Goal: Task Accomplishment & Management: Manage account settings

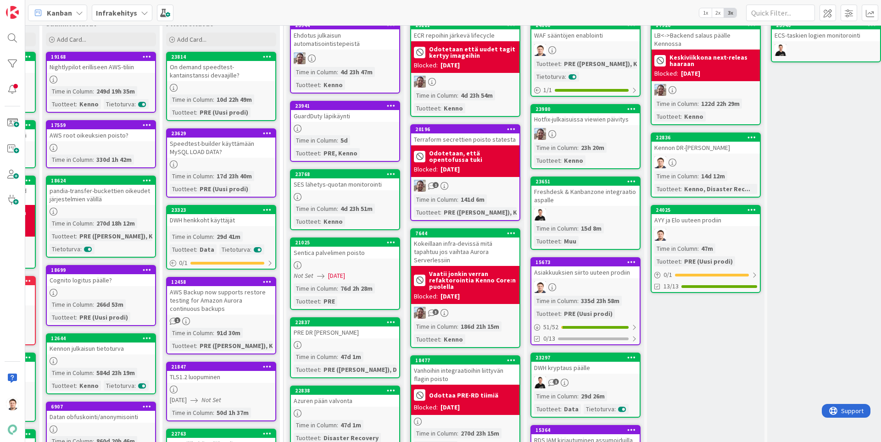
scroll to position [0, 110]
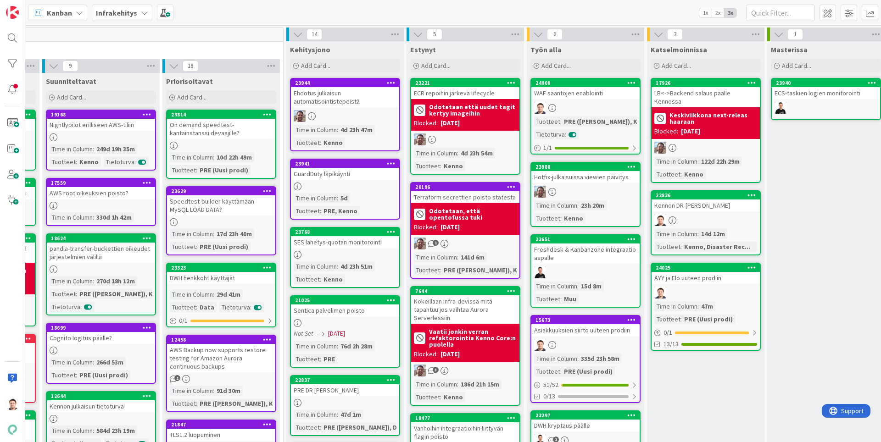
click at [568, 90] on div "WAF sääntöjen enablointi" at bounding box center [585, 93] width 108 height 12
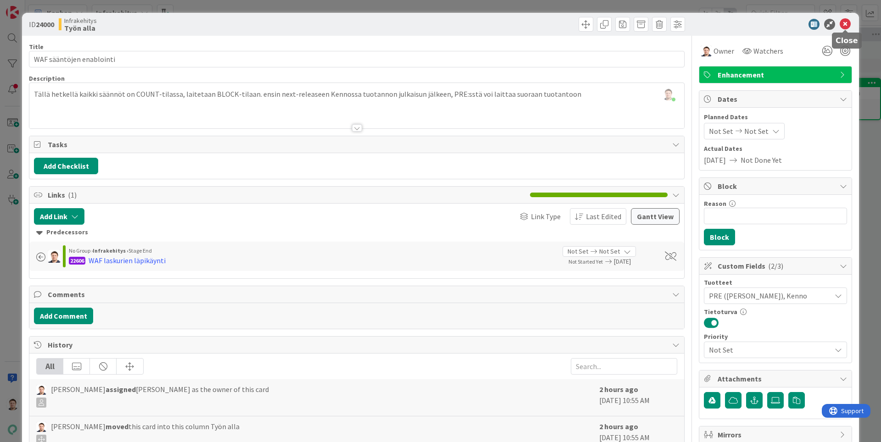
click at [850, 25] on icon at bounding box center [845, 24] width 11 height 11
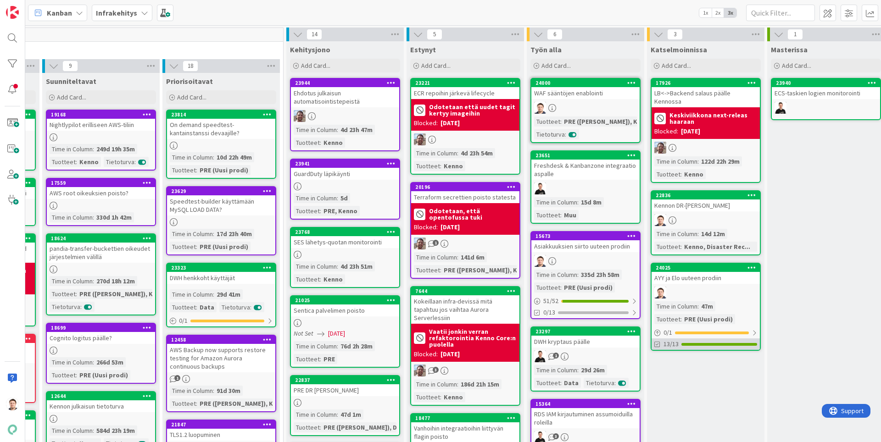
drag, startPoint x: 583, startPoint y: 111, endPoint x: 715, endPoint y: 341, distance: 265.2
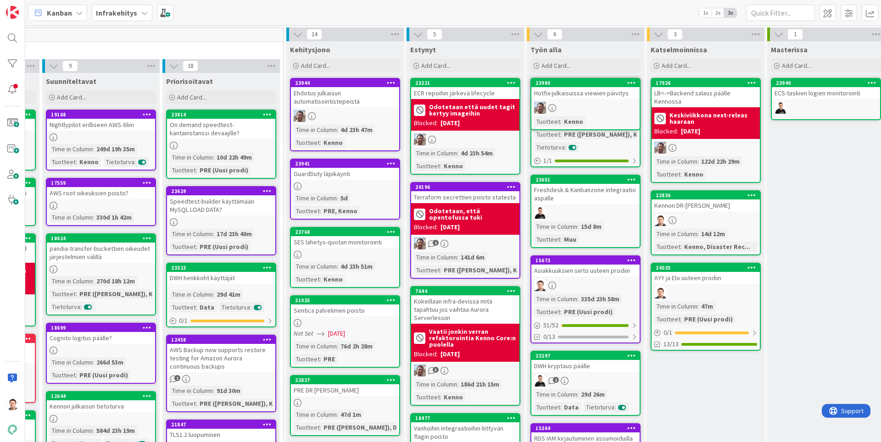
drag, startPoint x: 576, startPoint y: 104, endPoint x: 643, endPoint y: 198, distance: 115.9
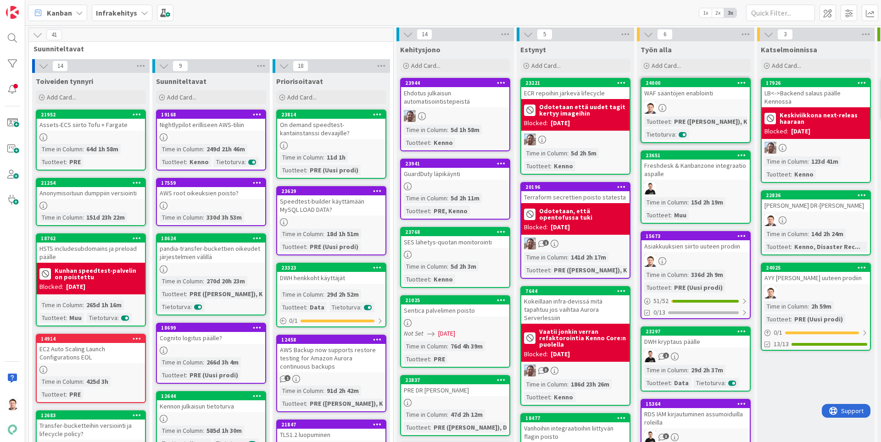
drag, startPoint x: 685, startPoint y: 93, endPoint x: 694, endPoint y: 113, distance: 22.6
drag, startPoint x: 685, startPoint y: 94, endPoint x: 785, endPoint y: 285, distance: 215.5
drag, startPoint x: 682, startPoint y: 85, endPoint x: 699, endPoint y: 133, distance: 51.1
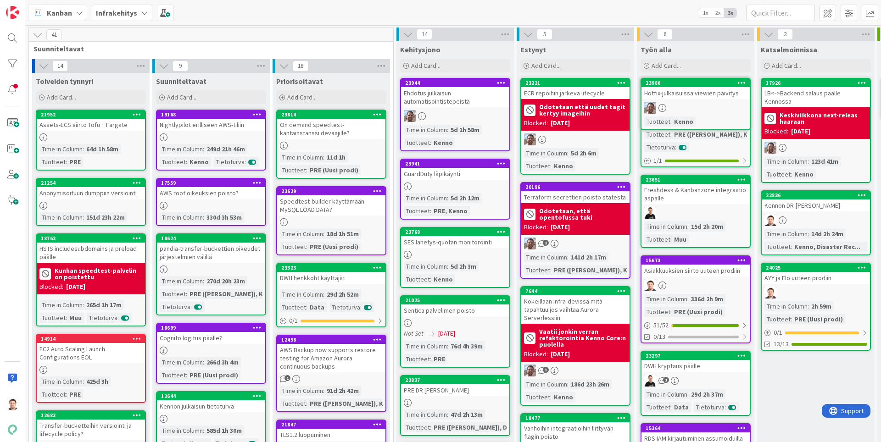
drag, startPoint x: 693, startPoint y: 89, endPoint x: 698, endPoint y: 149, distance: 59.9
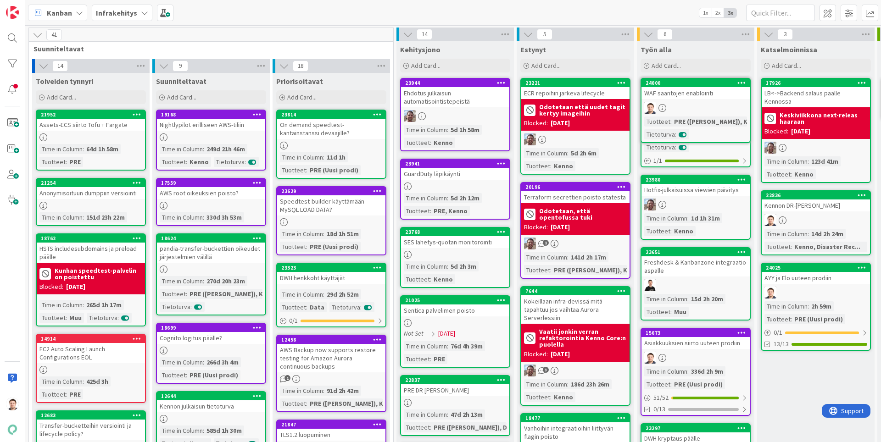
drag, startPoint x: 681, startPoint y: 101, endPoint x: 688, endPoint y: 168, distance: 67.8
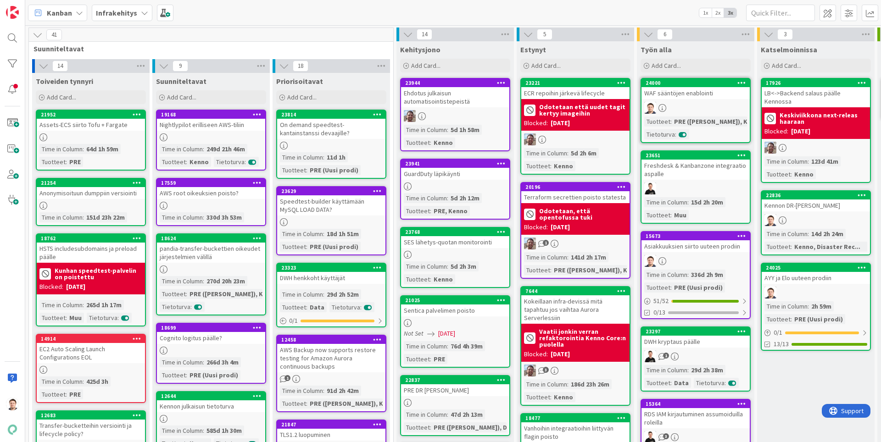
drag, startPoint x: 691, startPoint y: 91, endPoint x: 695, endPoint y: 124, distance: 32.7
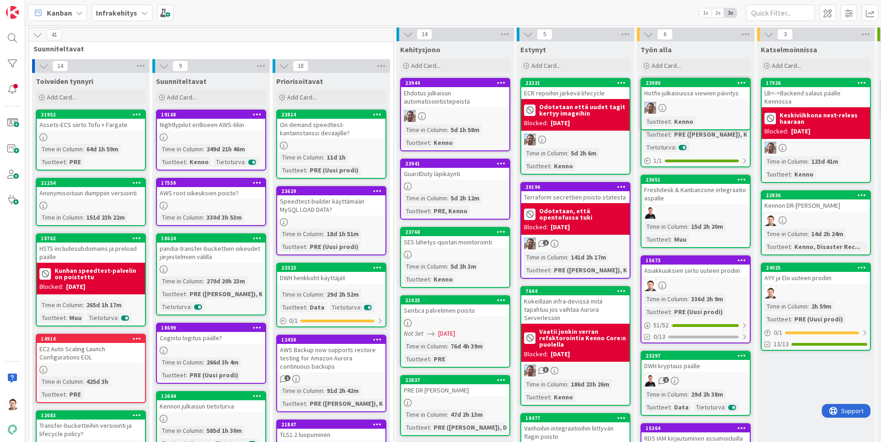
drag, startPoint x: 681, startPoint y: 94, endPoint x: 717, endPoint y: 117, distance: 41.9
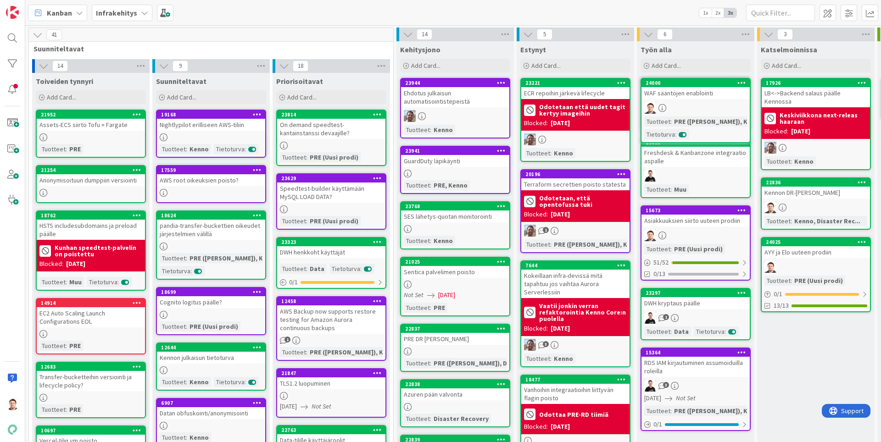
drag, startPoint x: 694, startPoint y: 92, endPoint x: 707, endPoint y: 120, distance: 30.8
drag, startPoint x: 678, startPoint y: 96, endPoint x: 686, endPoint y: 107, distance: 14.1
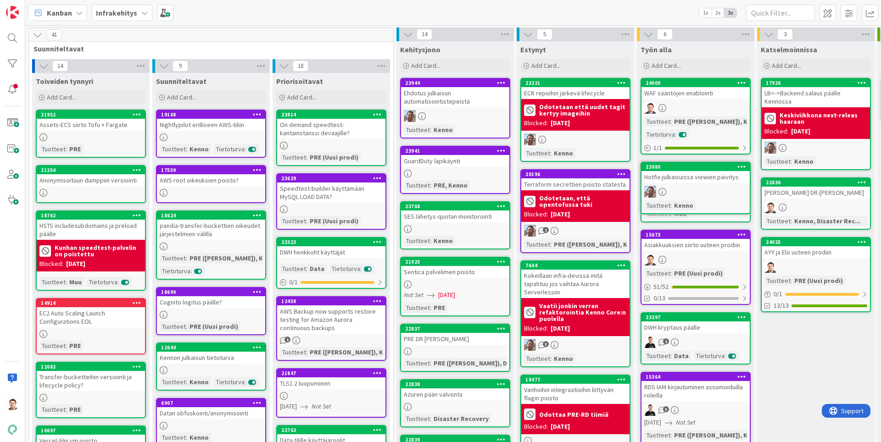
drag, startPoint x: 684, startPoint y: 179, endPoint x: 694, endPoint y: 169, distance: 14.6
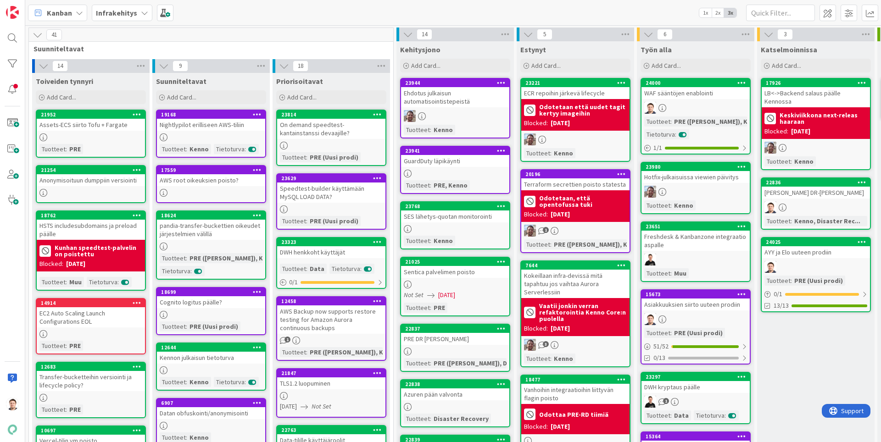
drag, startPoint x: 457, startPoint y: 11, endPoint x: 391, endPoint y: 13, distance: 65.2
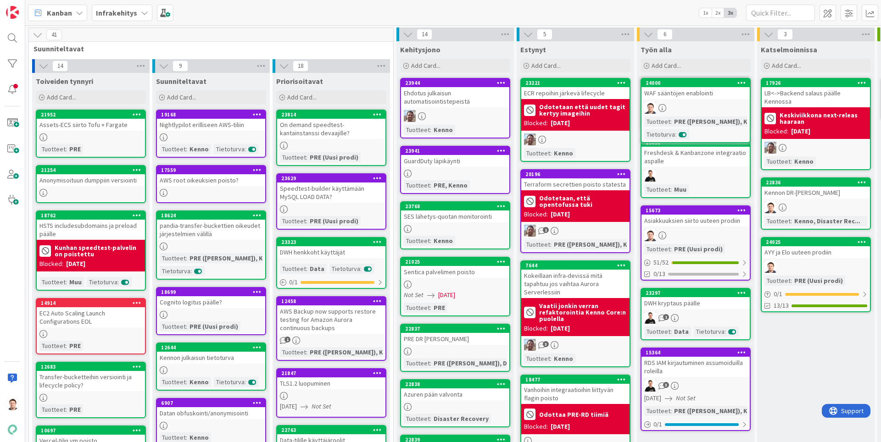
drag, startPoint x: 702, startPoint y: 100, endPoint x: 713, endPoint y: 131, distance: 32.9
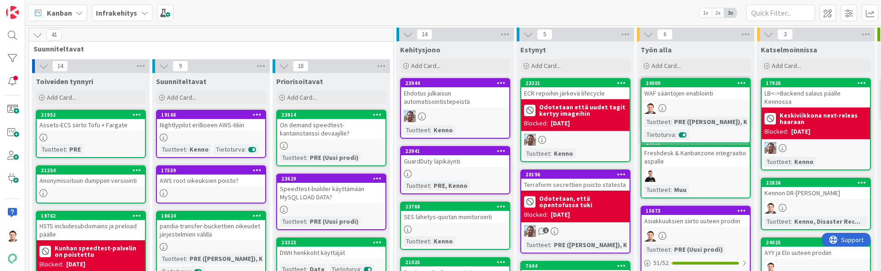
drag, startPoint x: 686, startPoint y: 93, endPoint x: 692, endPoint y: 111, distance: 19.3
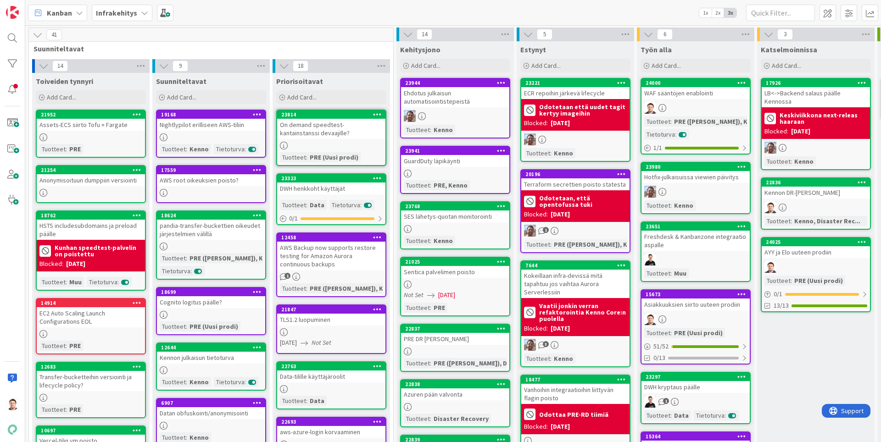
drag, startPoint x: 327, startPoint y: 129, endPoint x: 351, endPoint y: 131, distance: 24.4
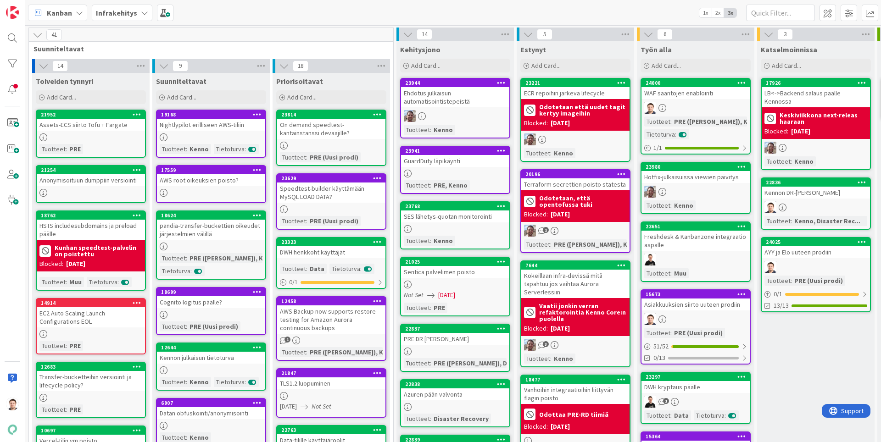
click at [129, 12] on b "Infrakehitys" at bounding box center [116, 12] width 41 height 9
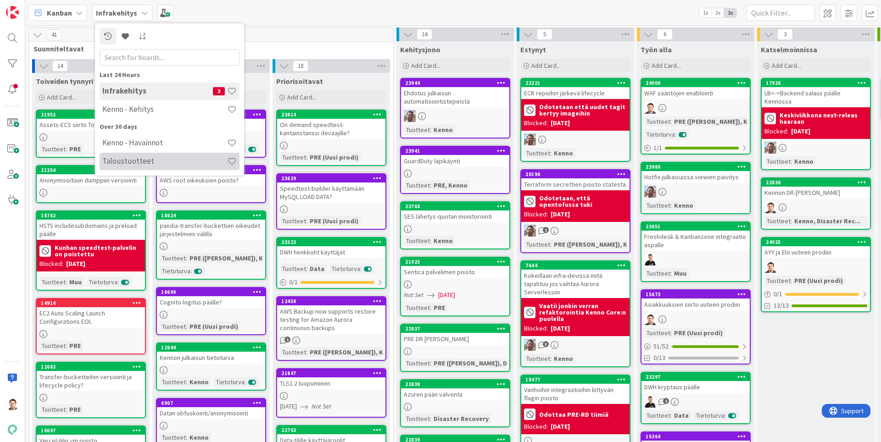
click at [148, 160] on h4 "Taloustuotteet" at bounding box center [164, 160] width 125 height 9
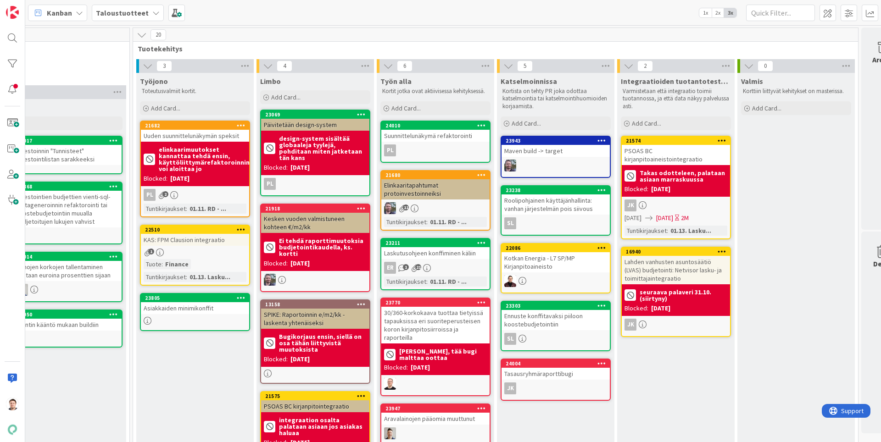
scroll to position [0, 1150]
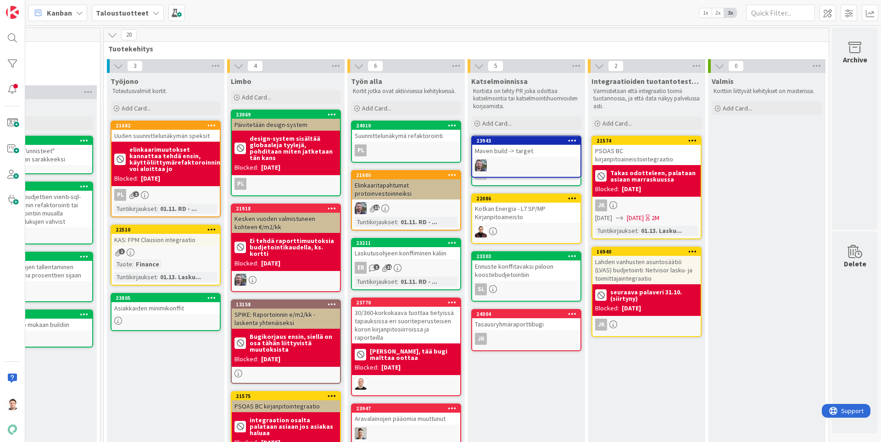
drag, startPoint x: 537, startPoint y: 150, endPoint x: 549, endPoint y: 171, distance: 24.4
click at [549, 171] on div "Katselmoinnissa Kortista on tehty PR joka odottaa katselmointia tai katselmoint…" at bounding box center [526, 329] width 117 height 513
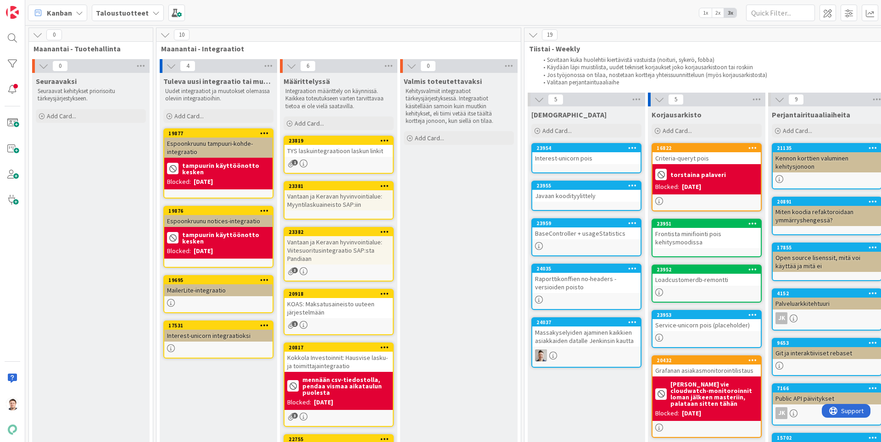
click at [136, 16] on b "Taloustuotteet" at bounding box center [122, 12] width 53 height 9
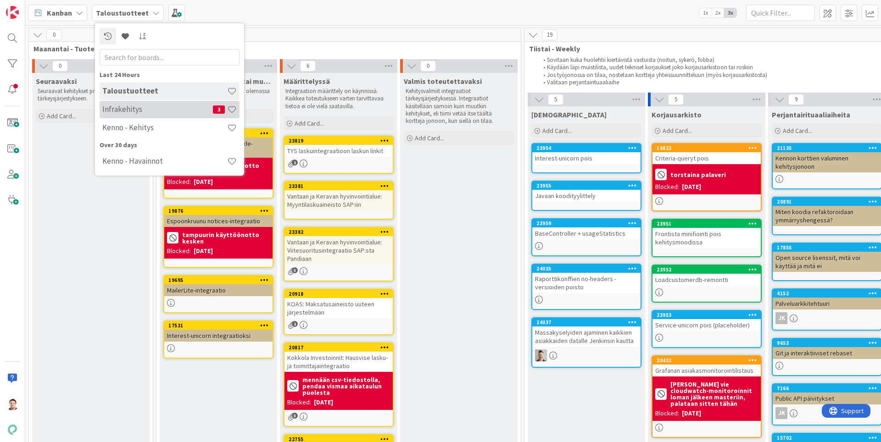
click at [144, 114] on div "Infrakehitys 3" at bounding box center [170, 109] width 140 height 17
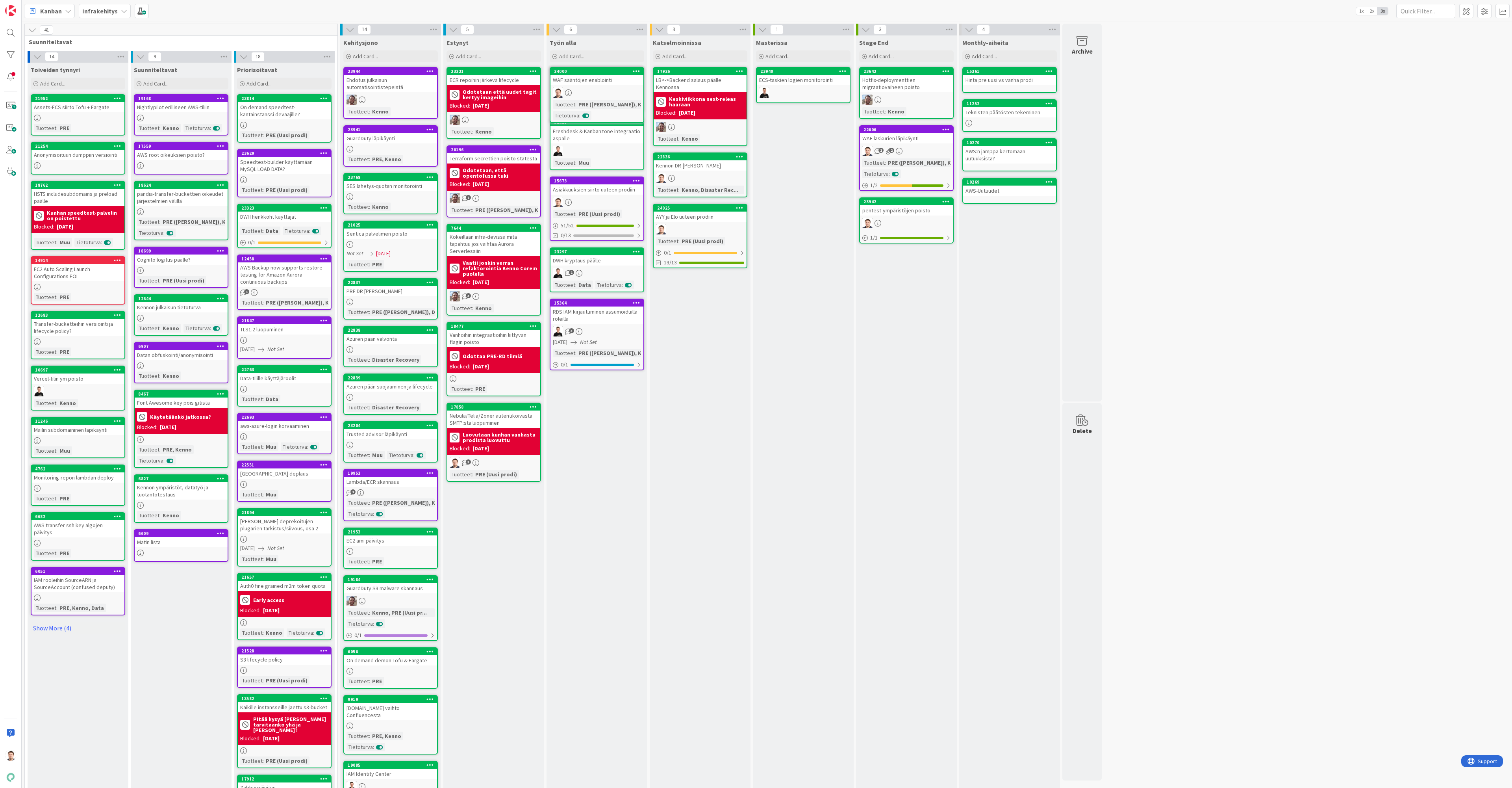
drag, startPoint x: 584, startPoint y: 82, endPoint x: 591, endPoint y: 82, distance: 7.0
click at [591, 82] on div "Työn alla Add Card... 24000 WAF sääntöjen enablointi Tuotteet : PRE (Uusi prodi…" at bounding box center [596, 593] width 100 height 1116
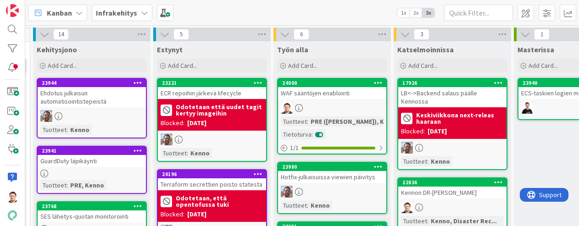
scroll to position [0, 367]
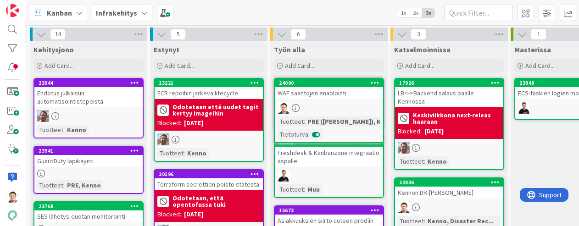
drag, startPoint x: 324, startPoint y: 93, endPoint x: 342, endPoint y: 116, distance: 28.5
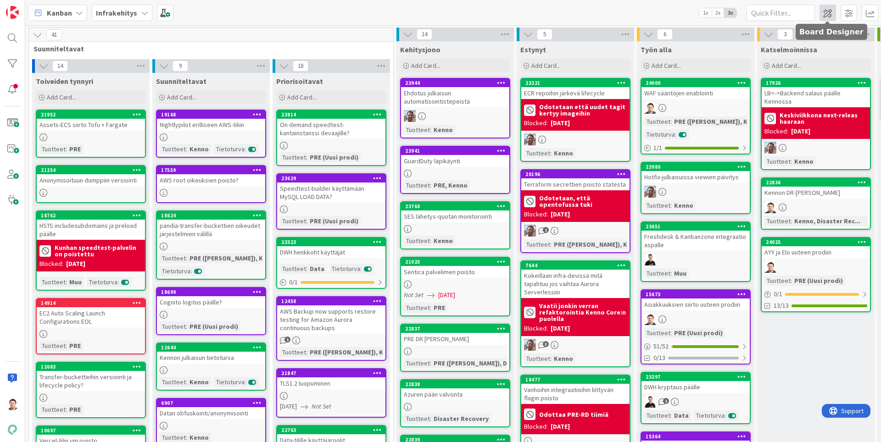
click at [579, 14] on span at bounding box center [827, 13] width 17 height 17
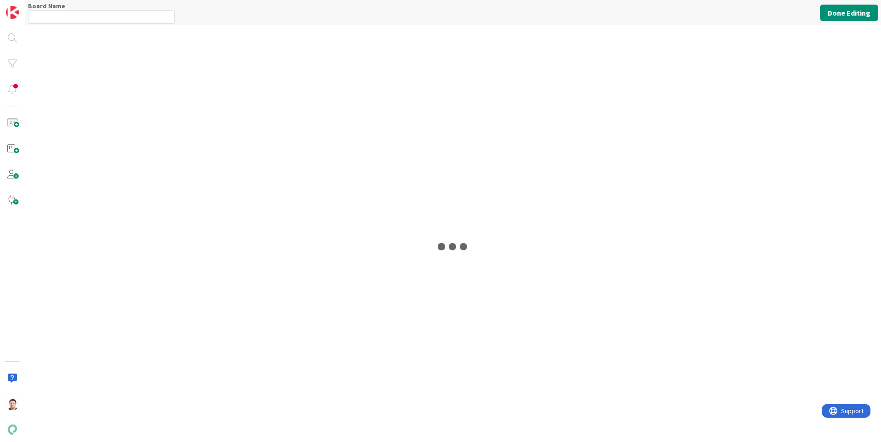
type input "Infrakehitys"
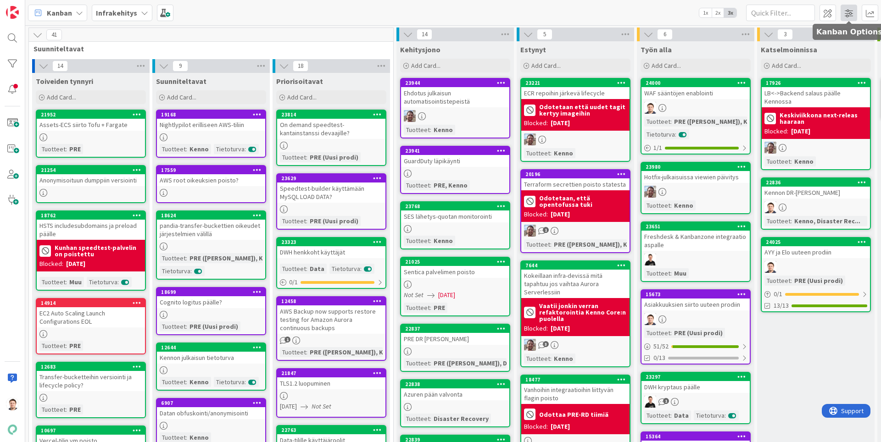
click at [579, 12] on span at bounding box center [849, 13] width 17 height 17
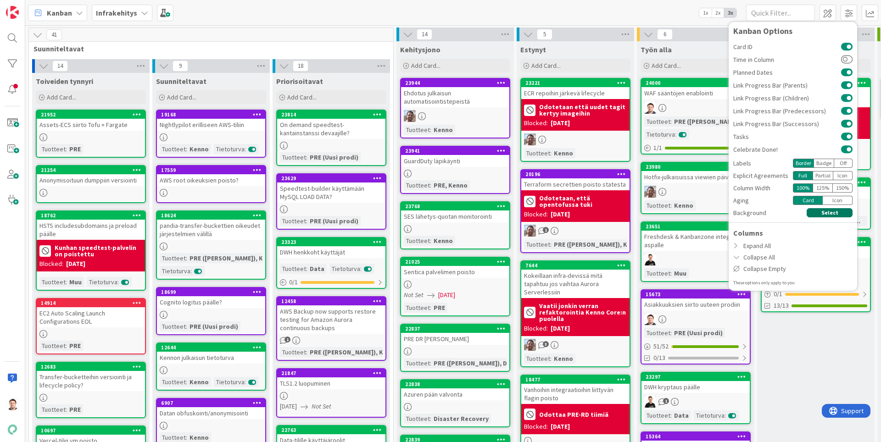
click at [579, 213] on button "Select" at bounding box center [830, 212] width 46 height 9
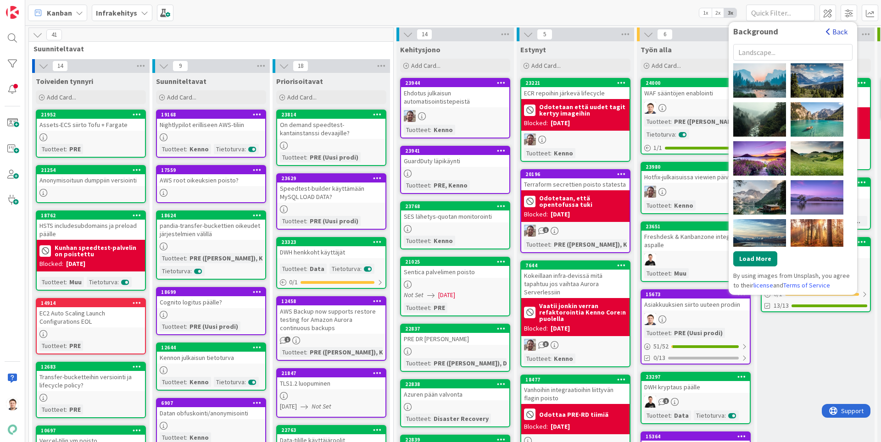
click at [579, 33] on button "Back" at bounding box center [836, 32] width 22 height 10
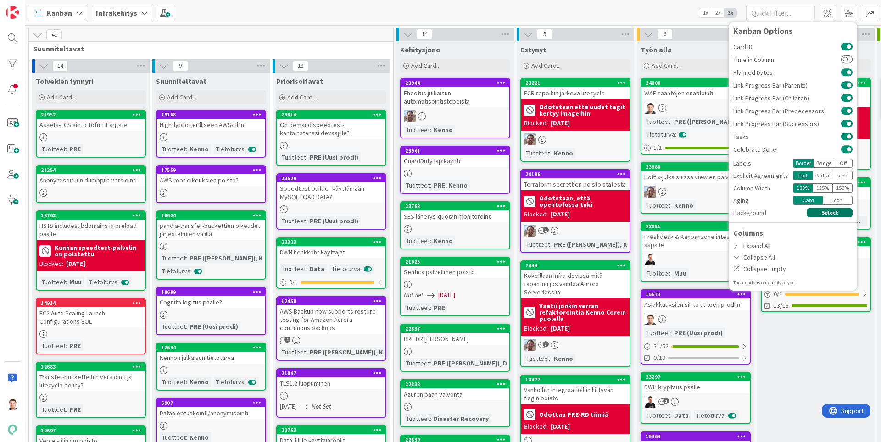
click at [579, 214] on button "Select" at bounding box center [830, 212] width 46 height 9
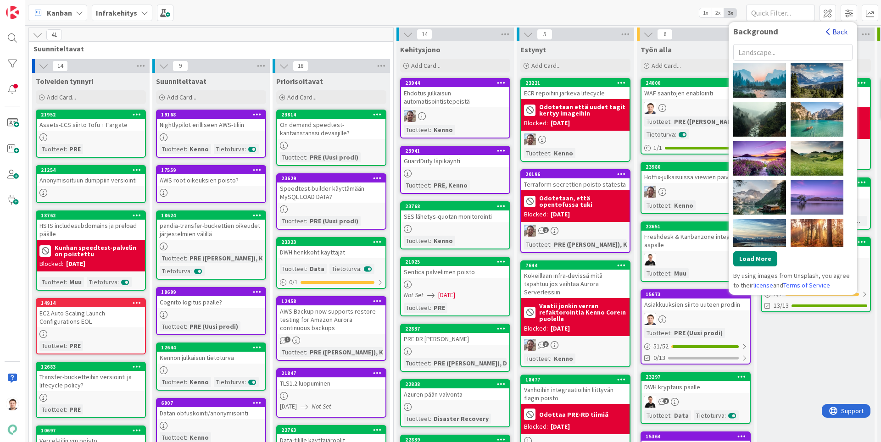
click at [579, 33] on button "Back" at bounding box center [836, 32] width 22 height 10
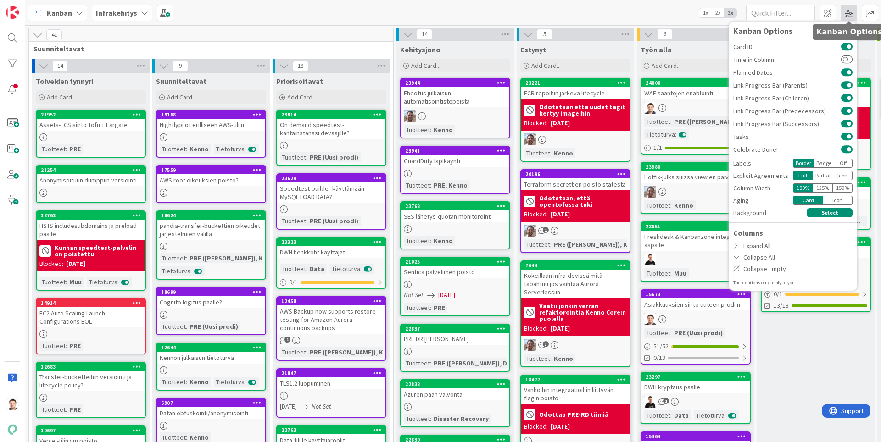
click at [579, 11] on span at bounding box center [849, 13] width 17 height 17
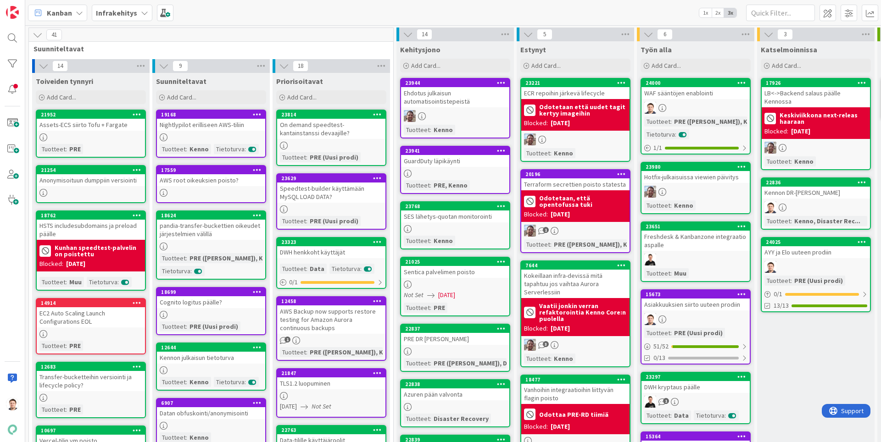
click at [579, 11] on span "1x" at bounding box center [705, 12] width 12 height 9
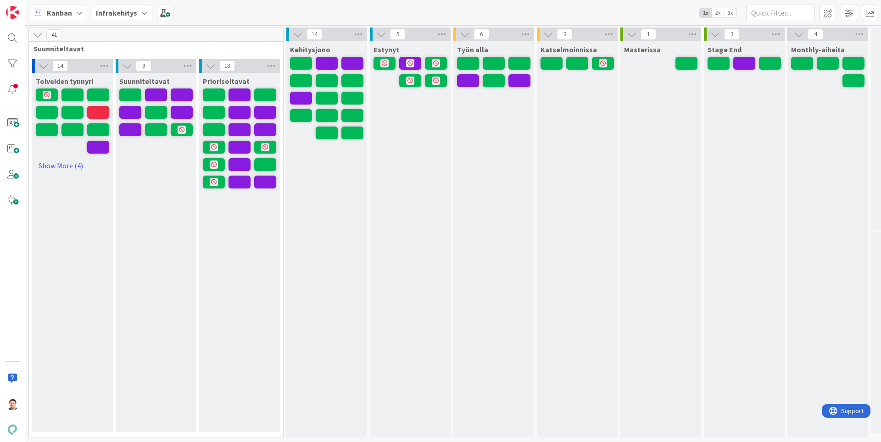
click at [579, 11] on span "2x" at bounding box center [718, 12] width 12 height 9
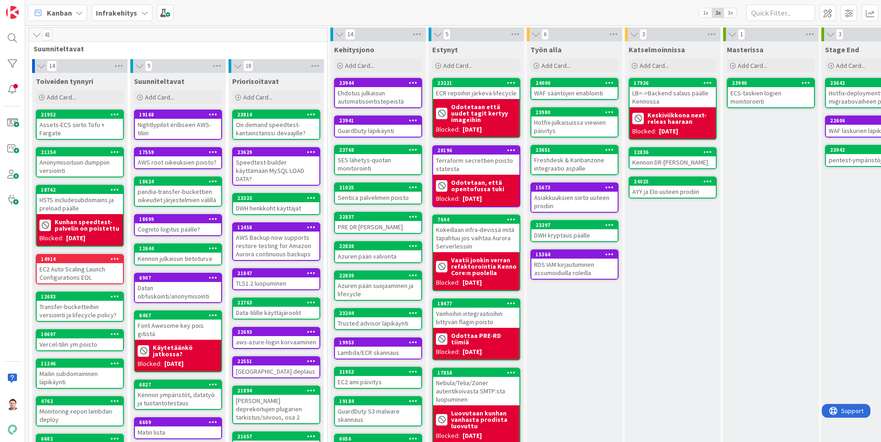
click at [579, 13] on span "3x" at bounding box center [730, 12] width 12 height 9
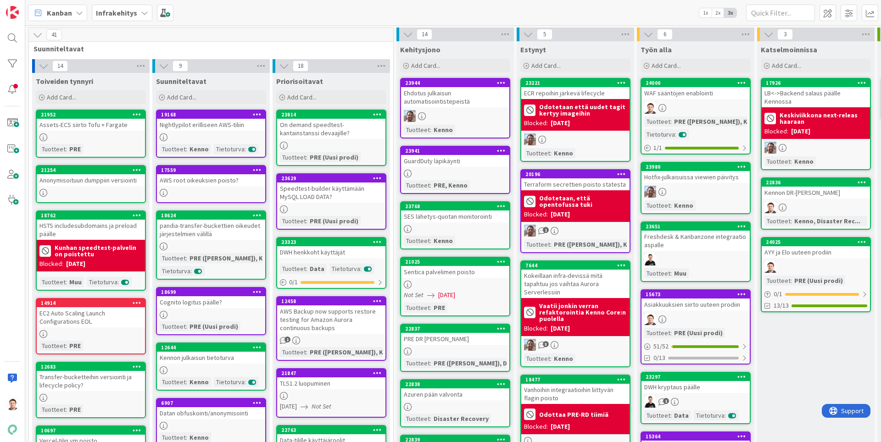
click at [579, 97] on div "WAF sääntöjen enablointi" at bounding box center [695, 93] width 108 height 12
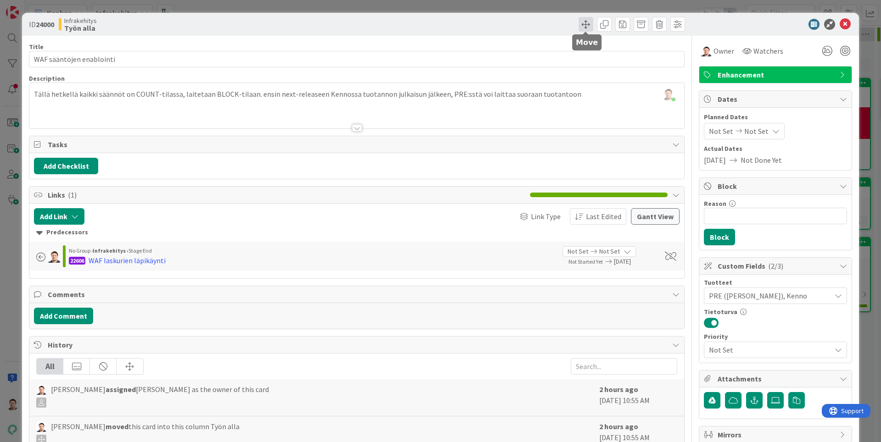
click at [579, 22] on span at bounding box center [586, 24] width 15 height 15
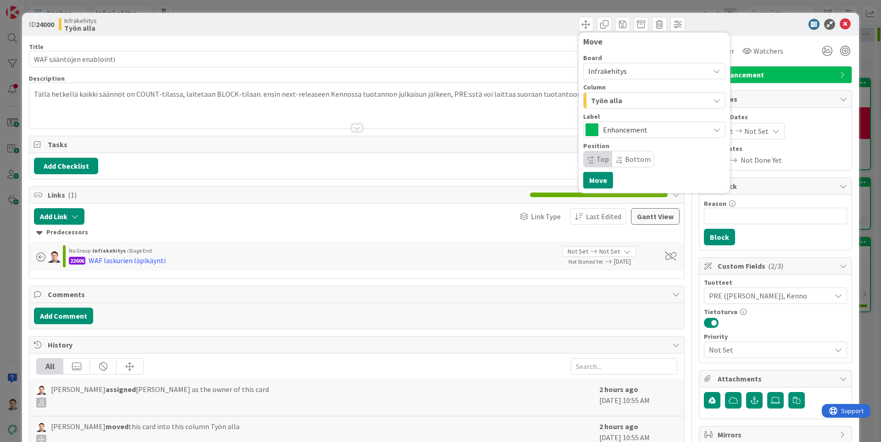
click at [579, 106] on div "Työn alla" at bounding box center [649, 100] width 121 height 15
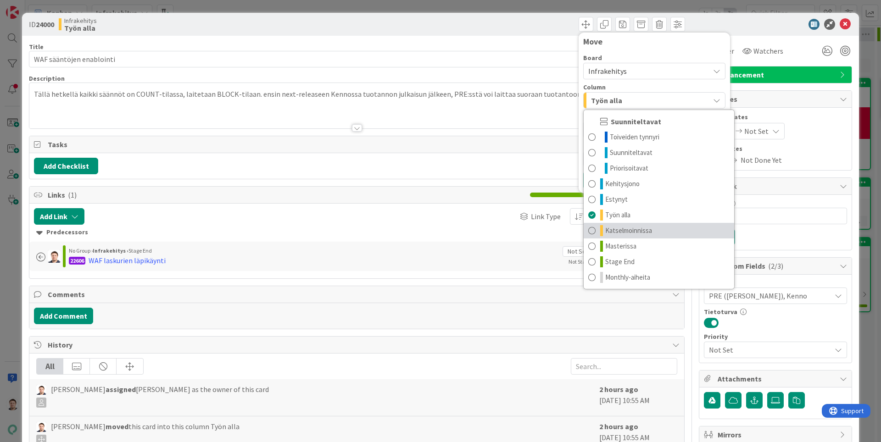
click at [579, 226] on span "Katselmoinnissa" at bounding box center [628, 230] width 47 height 11
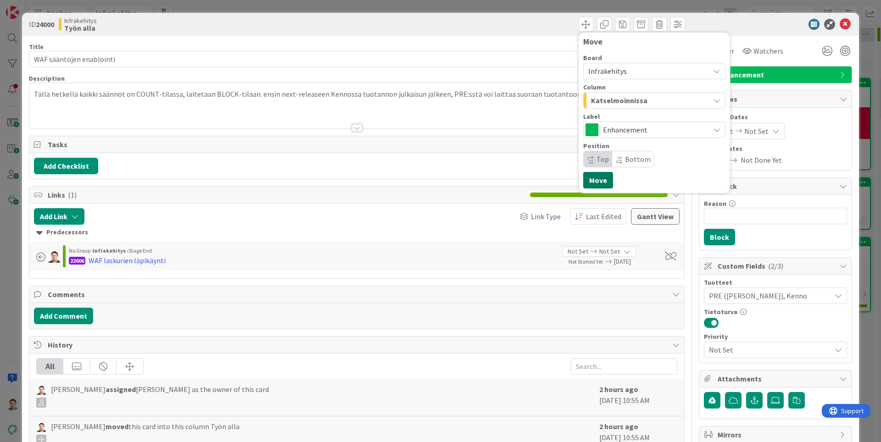
click at [579, 178] on button "Move" at bounding box center [598, 180] width 30 height 17
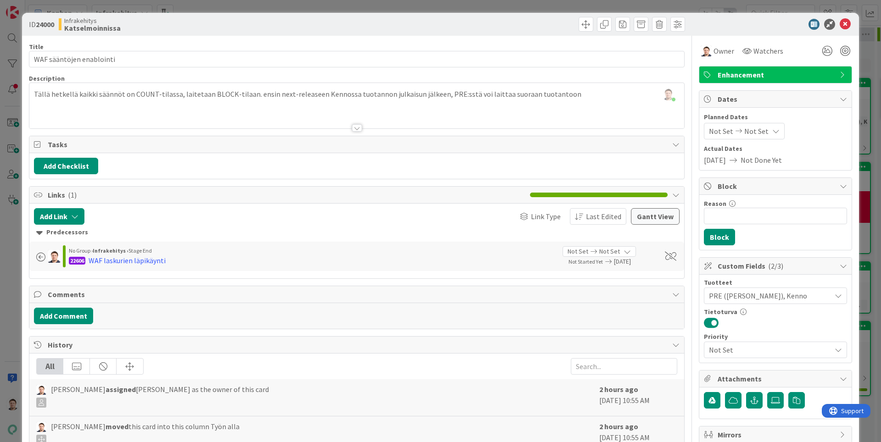
click at [579, 27] on div at bounding box center [771, 24] width 162 height 11
click at [579, 26] on icon at bounding box center [845, 24] width 11 height 11
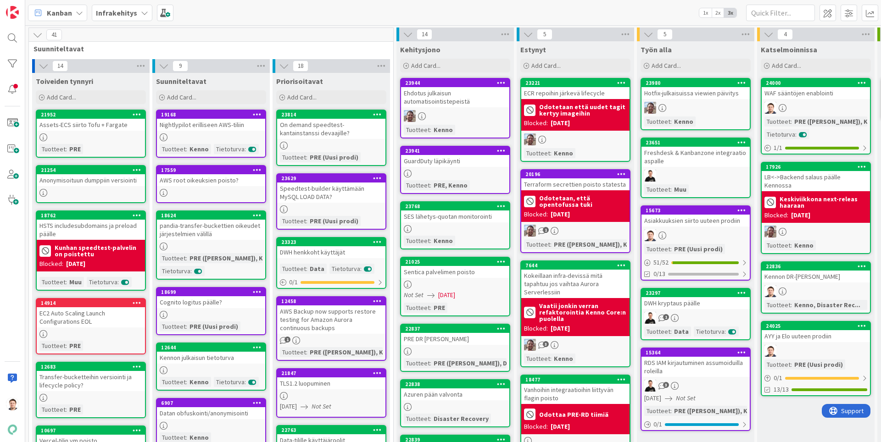
click at [424, 172] on div at bounding box center [455, 174] width 108 height 8
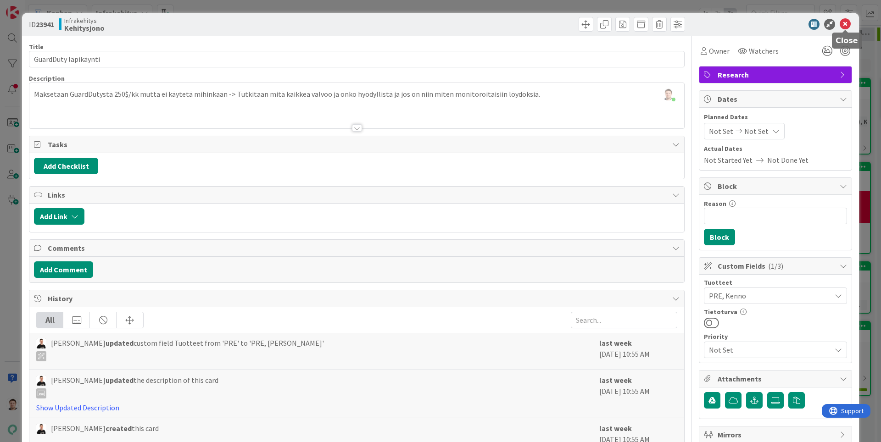
click at [579, 25] on icon at bounding box center [845, 24] width 11 height 11
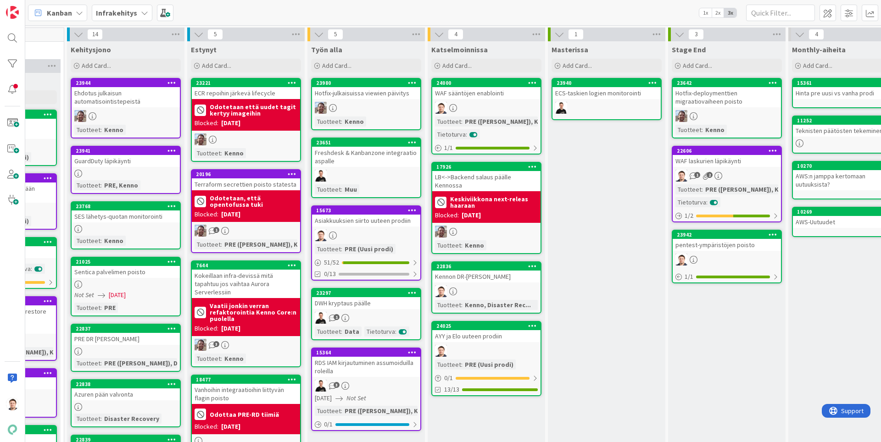
scroll to position [0, 332]
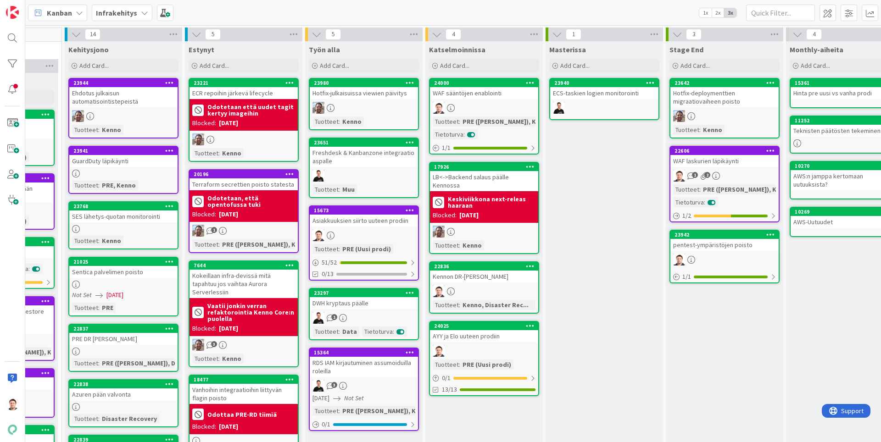
click at [493, 226] on div "24025" at bounding box center [484, 326] width 108 height 8
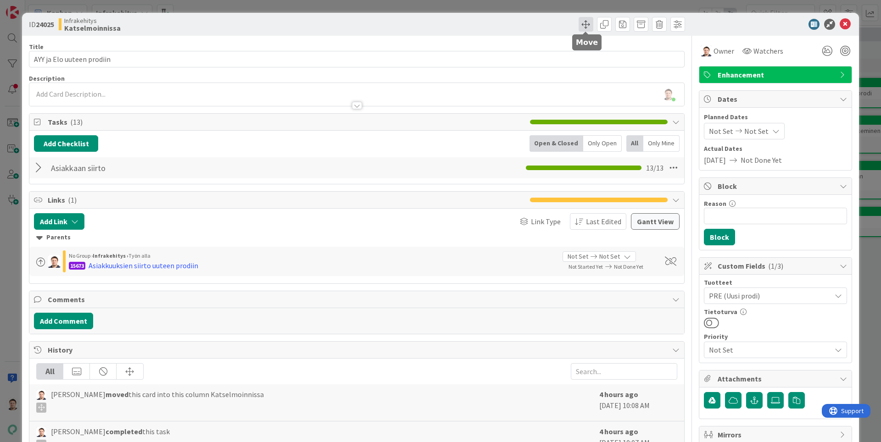
click at [579, 25] on span at bounding box center [586, 24] width 15 height 15
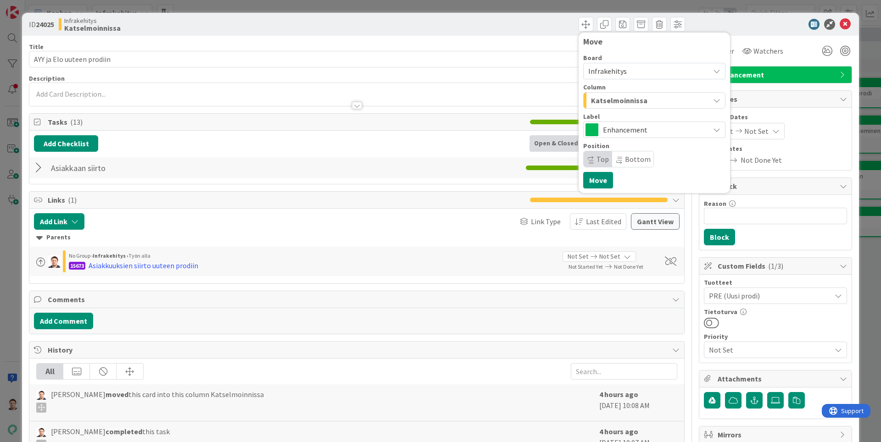
click at [579, 100] on span "Katselmoinnissa" at bounding box center [619, 101] width 56 height 12
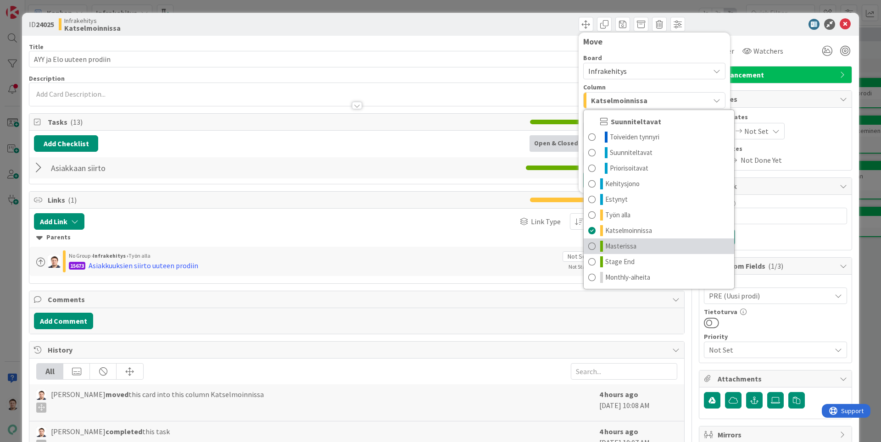
click at [579, 226] on span "Masterissa" at bounding box center [620, 246] width 31 height 11
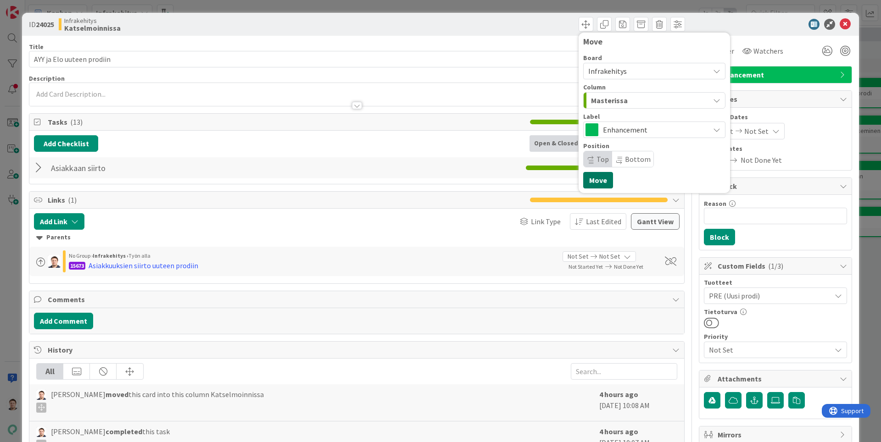
click at [579, 184] on button "Move" at bounding box center [598, 180] width 30 height 17
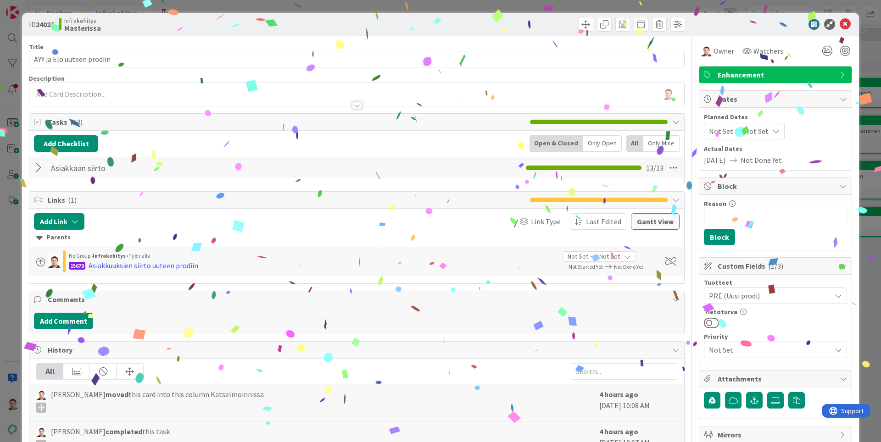
click at [579, 22] on div at bounding box center [771, 24] width 162 height 11
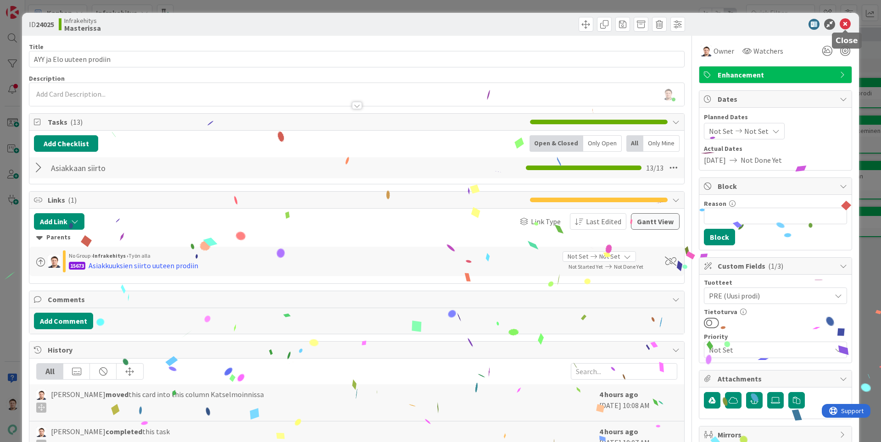
click at [579, 28] on icon at bounding box center [845, 24] width 11 height 11
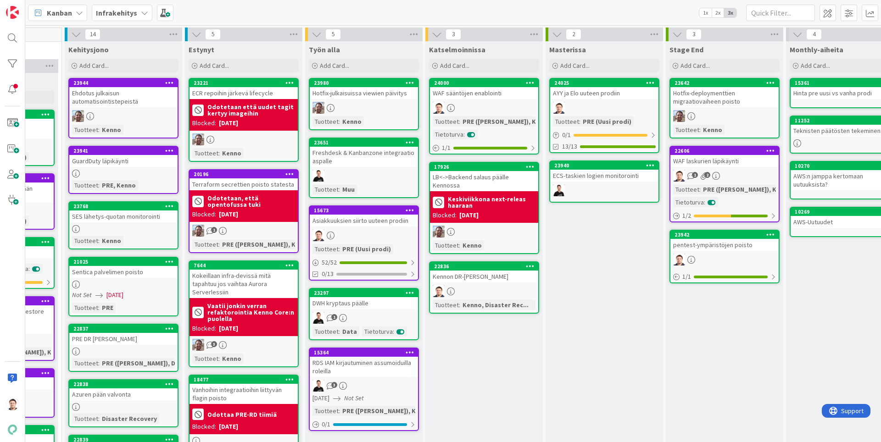
click at [122, 226] on div "Sentica palvelimen poisto" at bounding box center [123, 272] width 108 height 12
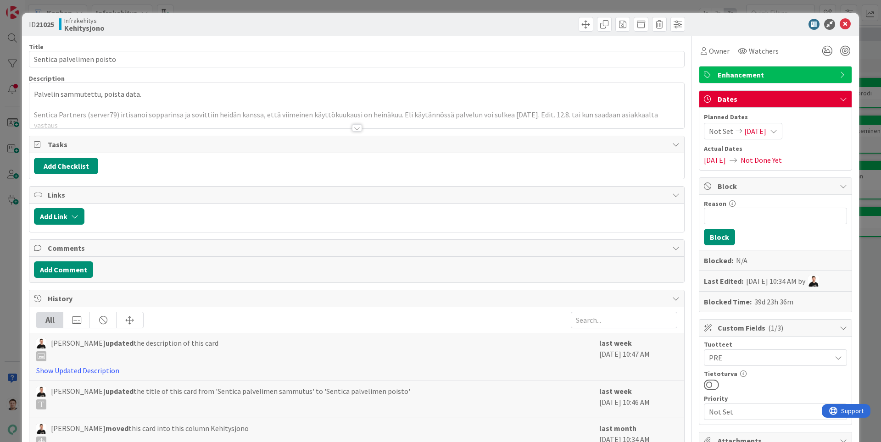
click at [357, 132] on div "Title 25 / 128 Sentica palvelimen poisto Description Palvelin sammutettu, poist…" at bounding box center [357, 293] width 656 height 514
click at [357, 131] on div at bounding box center [357, 127] width 10 height 7
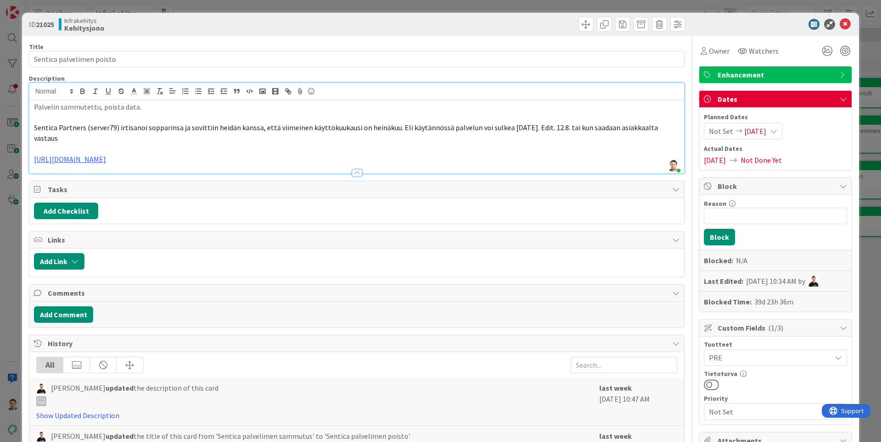
click at [579, 32] on div "ID 21025 Infrakehitys Kehitysjono" at bounding box center [440, 24] width 837 height 23
click at [579, 28] on icon at bounding box center [845, 24] width 11 height 11
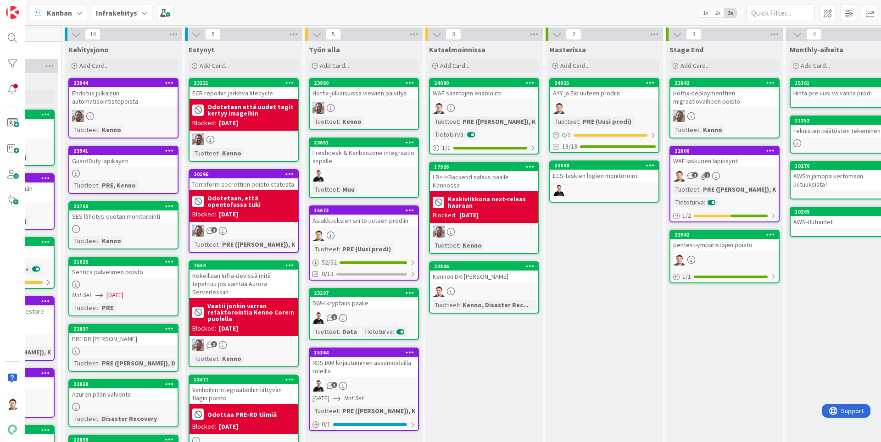
drag, startPoint x: 119, startPoint y: 278, endPoint x: 86, endPoint y: 267, distance: 35.3
click at [106, 226] on div "21025" at bounding box center [123, 262] width 108 height 8
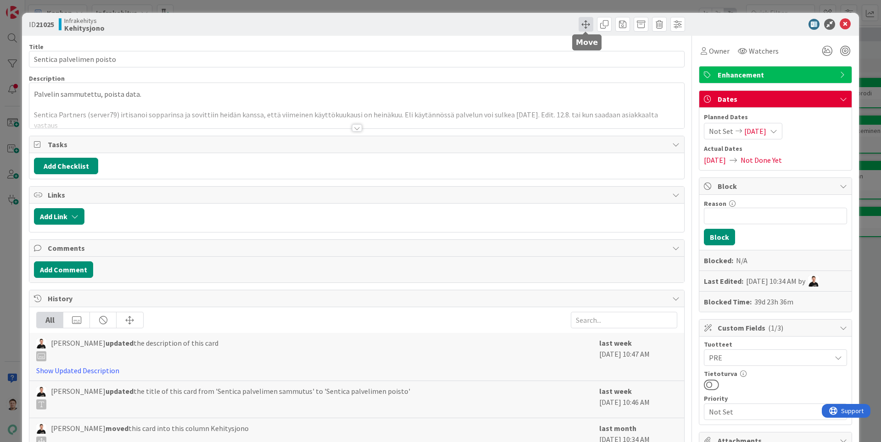
click at [579, 25] on span at bounding box center [586, 24] width 15 height 15
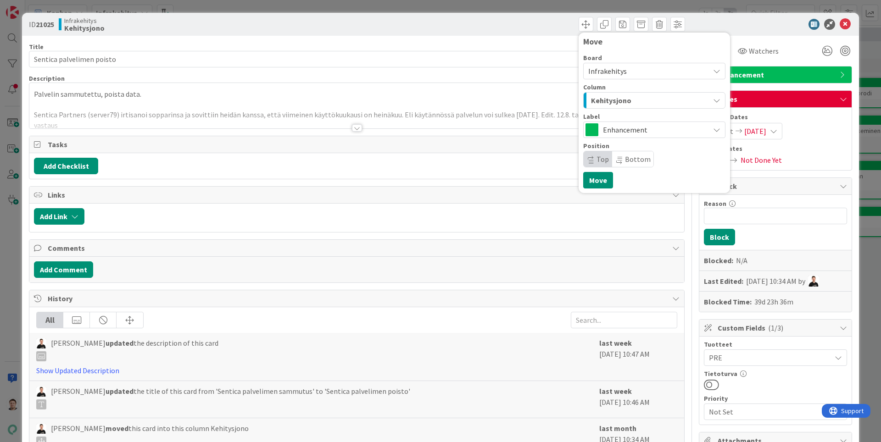
click at [579, 126] on span "Enhancement" at bounding box center [654, 129] width 102 height 13
click at [579, 109] on div "Board Infrakehitys Column Kehitysjono Label Enhancement Enhancement Issue Resea…" at bounding box center [654, 111] width 142 height 113
click at [579, 102] on div "Kehitysjono" at bounding box center [649, 100] width 121 height 15
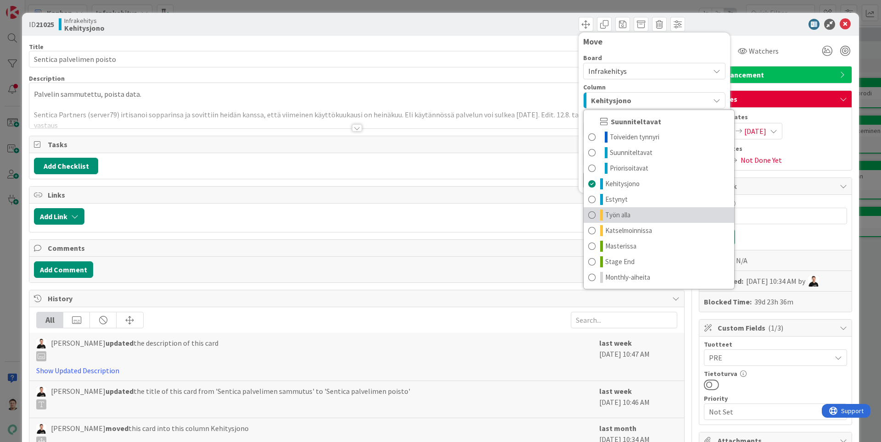
click at [579, 216] on link "Työn alla" at bounding box center [659, 215] width 151 height 16
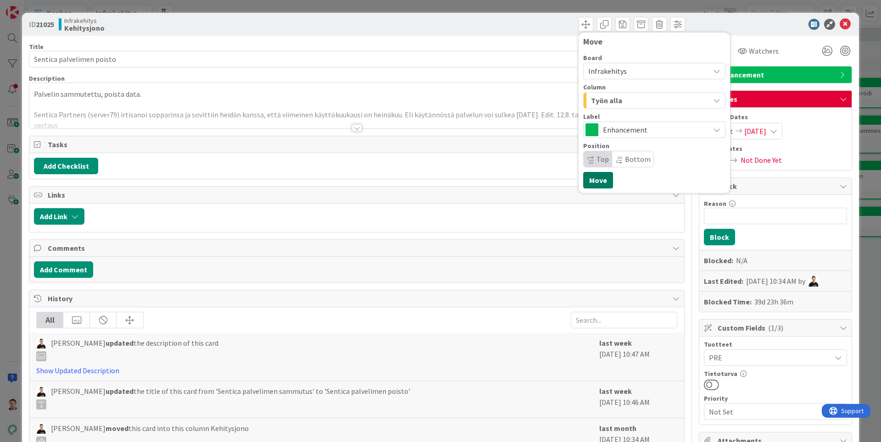
click at [579, 182] on button "Move" at bounding box center [598, 180] width 30 height 17
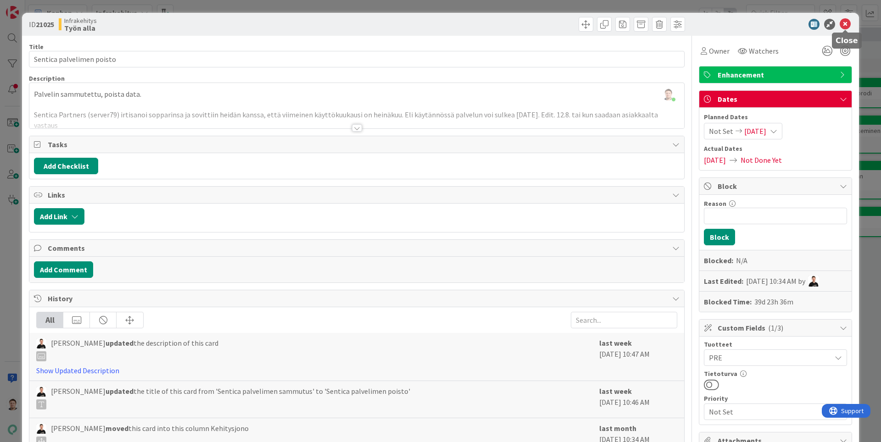
click at [579, 24] on icon at bounding box center [845, 24] width 11 height 11
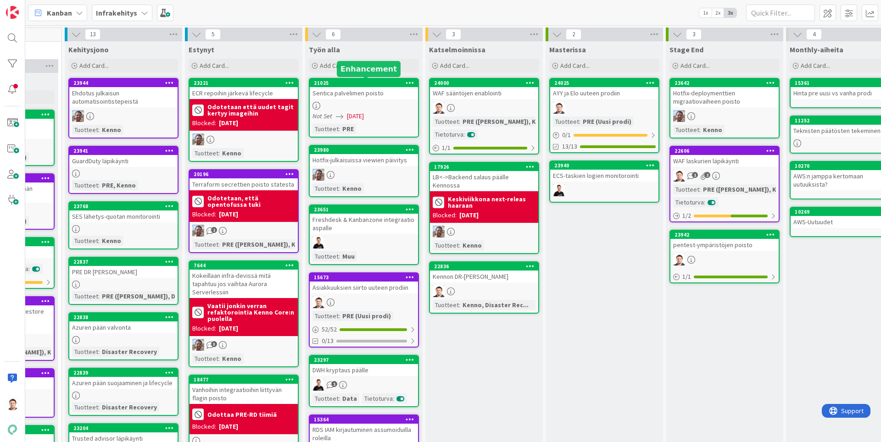
click at [354, 90] on div "Sentica palvelimen poisto" at bounding box center [364, 93] width 108 height 12
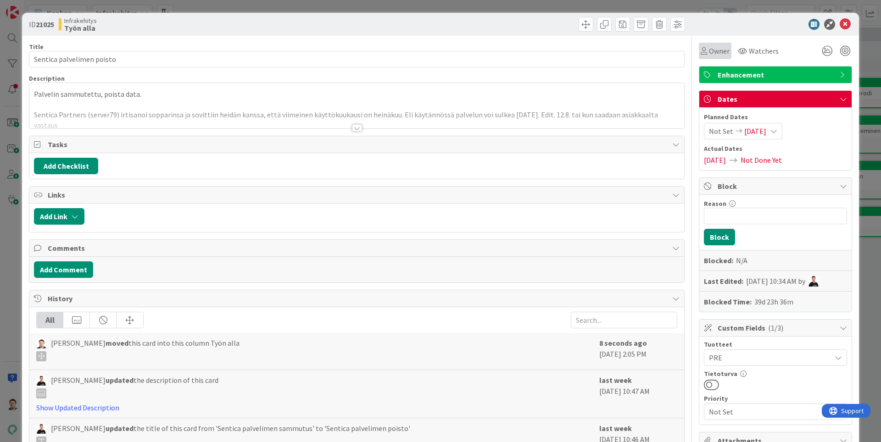
click at [579, 51] on span "Owner" at bounding box center [719, 50] width 21 height 11
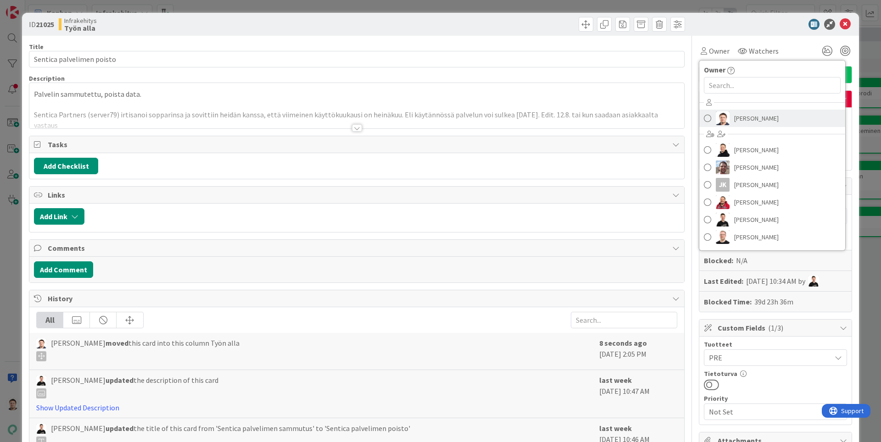
click at [579, 116] on span "[PERSON_NAME]" at bounding box center [756, 118] width 45 height 14
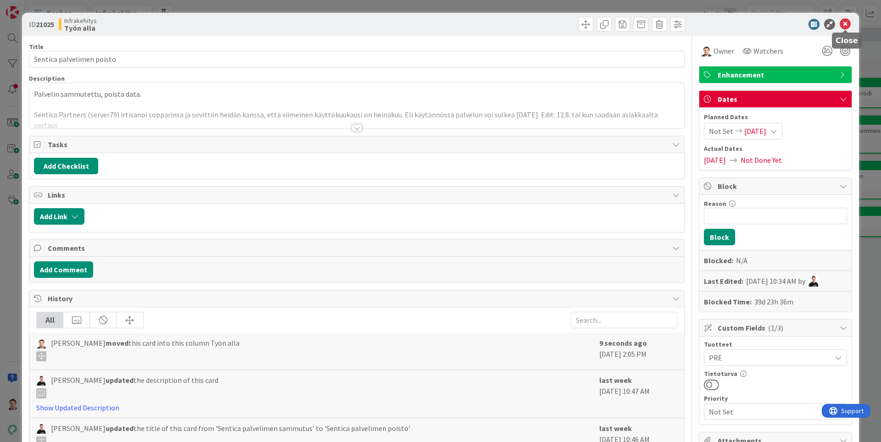
click at [579, 23] on icon at bounding box center [845, 24] width 11 height 11
